Goal: Task Accomplishment & Management: Use online tool/utility

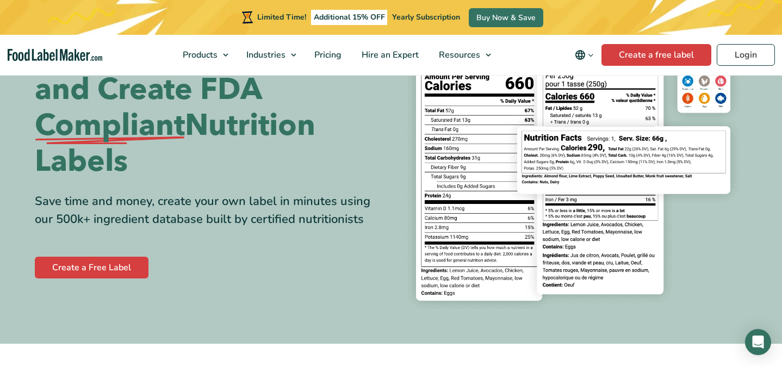
scroll to position [119, 0]
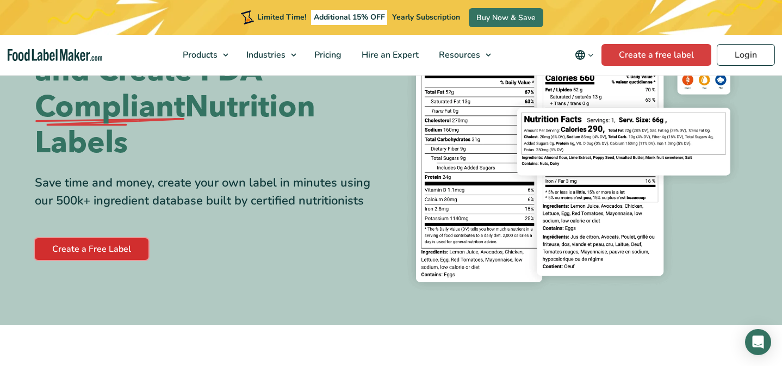
click at [79, 249] on link "Create a Free Label" at bounding box center [92, 249] width 114 height 22
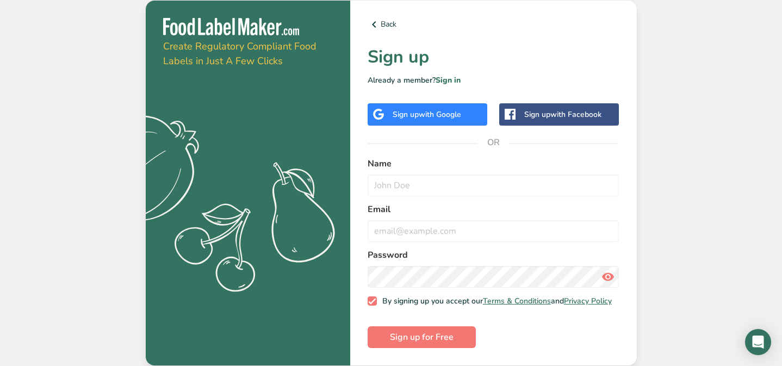
click at [458, 109] on span "with Google" at bounding box center [440, 114] width 42 height 10
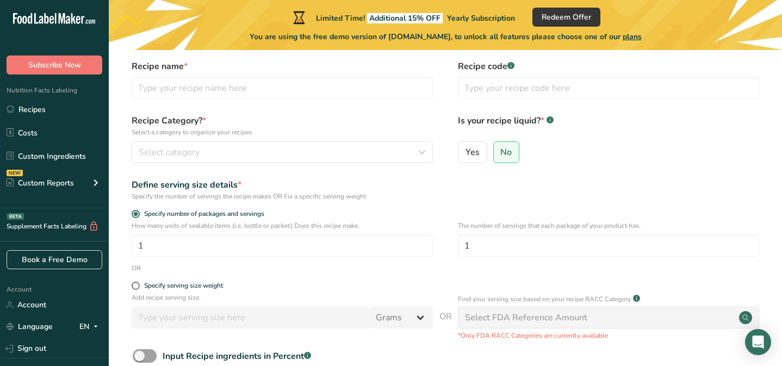
scroll to position [151, 0]
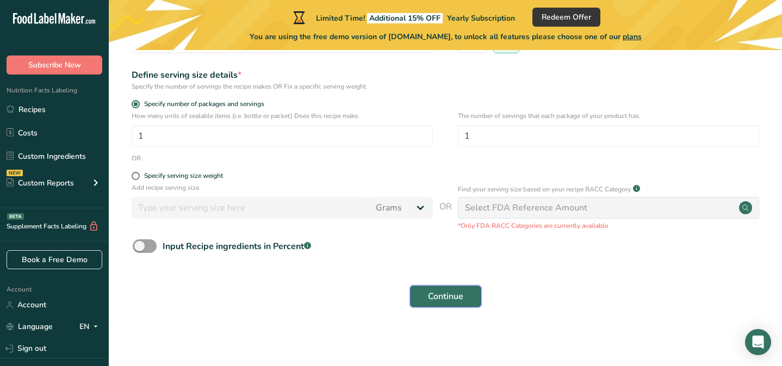
click at [430, 293] on span "Continue" at bounding box center [445, 296] width 35 height 13
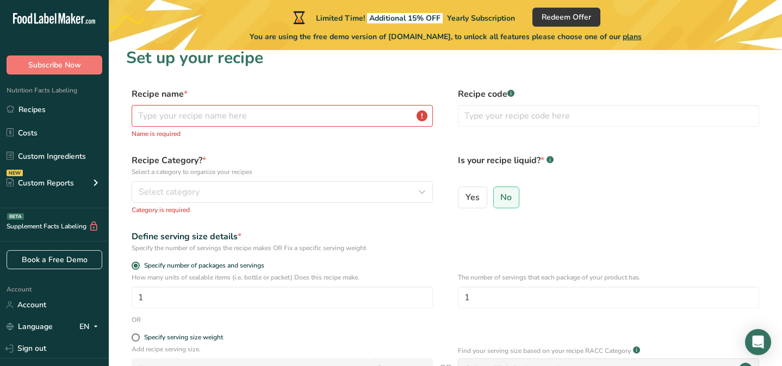
scroll to position [0, 0]
